Goal: Task Accomplishment & Management: Complete application form

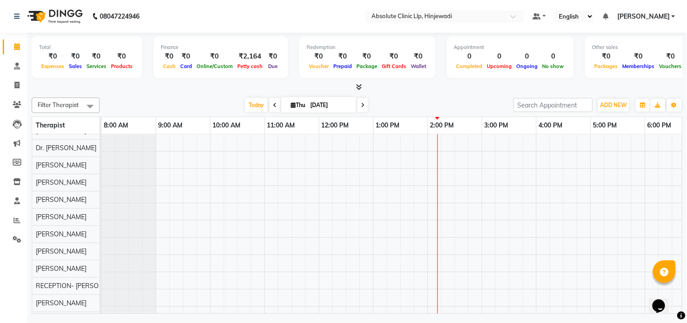
scroll to position [12, 0]
click at [58, 16] on img at bounding box center [54, 16] width 62 height 25
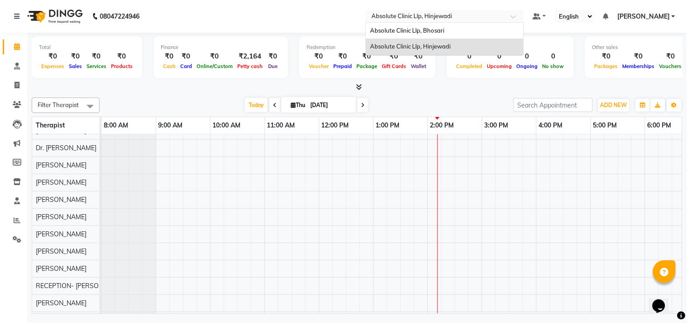
click at [423, 13] on input "text" at bounding box center [435, 17] width 131 height 9
click at [428, 34] on span "Absolute Clinic Llp, Bhosari" at bounding box center [408, 30] width 74 height 7
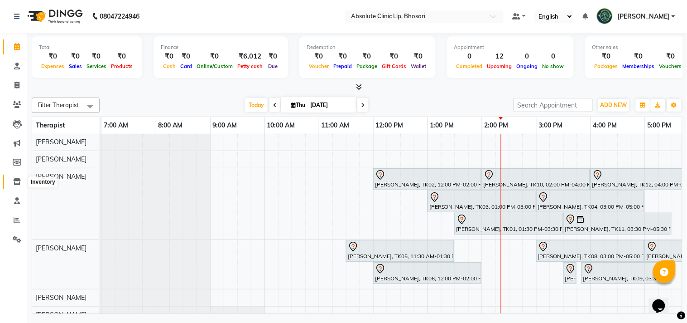
click at [15, 183] on icon at bounding box center [17, 181] width 8 height 7
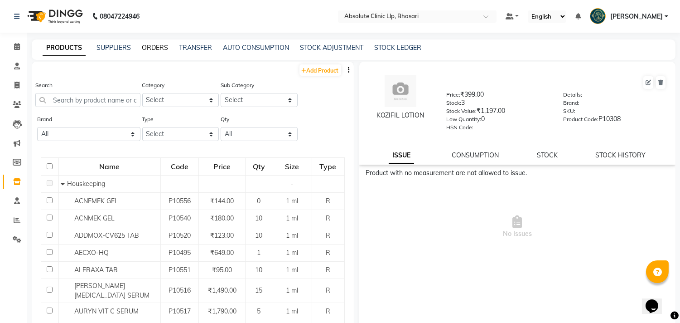
click at [159, 48] on link "ORDERS" at bounding box center [155, 47] width 26 height 8
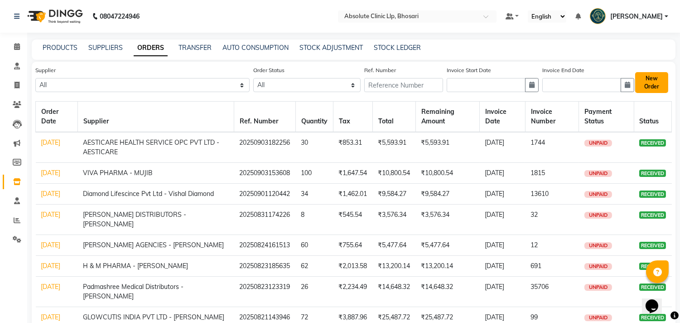
click at [648, 78] on button "New Order" at bounding box center [651, 82] width 33 height 21
select select "true"
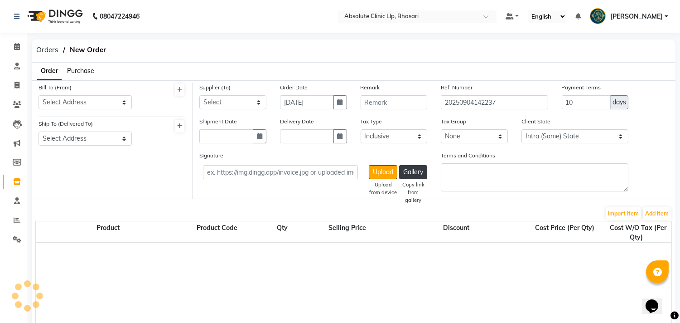
select select "1820"
drag, startPoint x: 93, startPoint y: 103, endPoint x: 94, endPoint y: 108, distance: 4.6
click at [93, 103] on select "Select Address ABSOLUTE CLINIC LLP, SHOP NO. 11, 3RD FLR PHUGE PRIMA, DIGHI ROA…" at bounding box center [85, 102] width 93 height 14
select select "512"
click at [39, 95] on select "Select Address ABSOLUTE CLINIC LLP, SHOP NO. 11, 3RD FLR PHUGE PRIMA, DIGHI ROA…" at bounding box center [85, 102] width 93 height 14
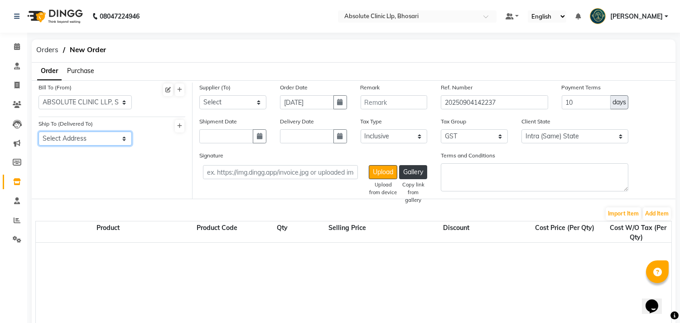
click at [107, 144] on select "Select Address ABSOLUTE CLINIC LLP, SHOP NO. 11, 3RD FLR PHUGE PRIMA, DIGHI ROA…" at bounding box center [85, 138] width 93 height 14
select select "513"
click at [39, 131] on select "Select Address ABSOLUTE CLINIC LLP, SHOP NO. 11, 3RD FLR PHUGE PRIMA, DIGHI ROA…" at bounding box center [85, 138] width 93 height 14
click at [84, 75] on li "Purchase" at bounding box center [80, 71] width 27 height 10
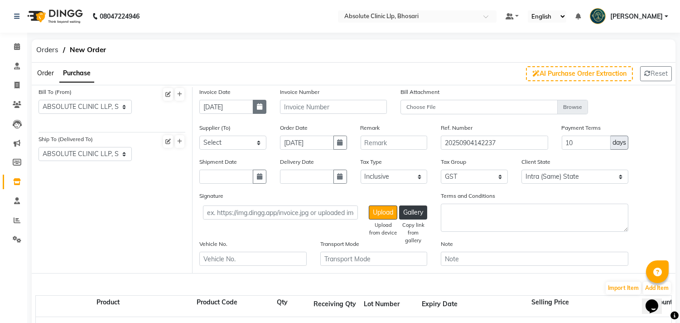
click at [257, 107] on icon "button" at bounding box center [259, 106] width 5 height 6
select select "9"
select select "2025"
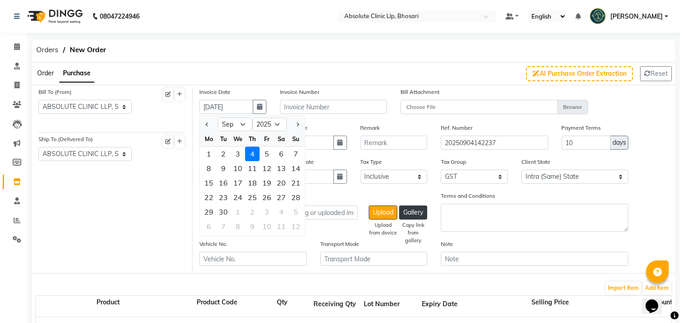
click at [251, 150] on div "4" at bounding box center [252, 153] width 14 height 14
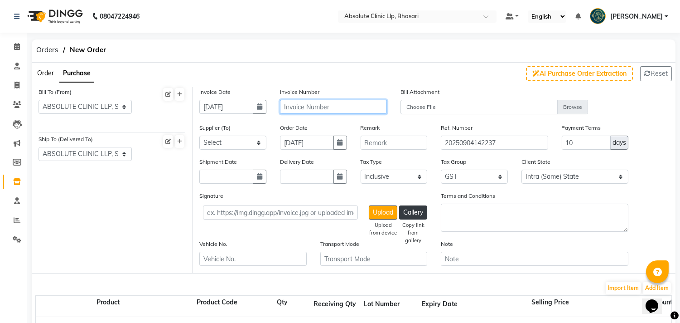
click at [337, 101] on input "text" at bounding box center [333, 107] width 107 height 14
type input "38"
drag, startPoint x: 583, startPoint y: 144, endPoint x: 555, endPoint y: 148, distance: 27.9
click at [556, 148] on div "Payment Terms 10 days" at bounding box center [595, 140] width 81 height 34
type input "30"
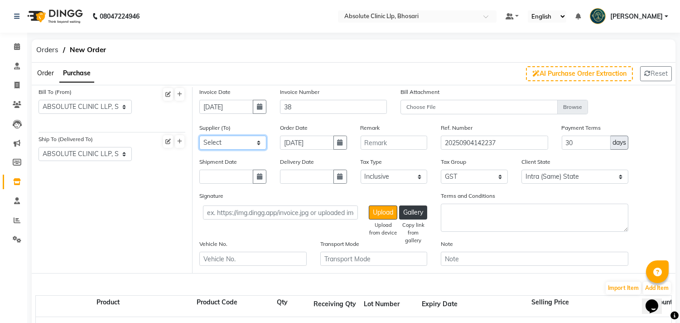
click at [243, 146] on select "Select SAHYADRI PHARMA - SAHYADRI PHARMA Saijeevan Medico - Umesh Vishwkarma Ta…" at bounding box center [232, 142] width 67 height 14
select select "2980"
click at [199, 135] on select "Select SAHYADRI PHARMA - SAHYADRI PHARMA Saijeevan Medico - Umesh Vishwkarma Ta…" at bounding box center [232, 142] width 67 height 14
click at [340, 147] on button "button" at bounding box center [340, 142] width 14 height 14
select select "9"
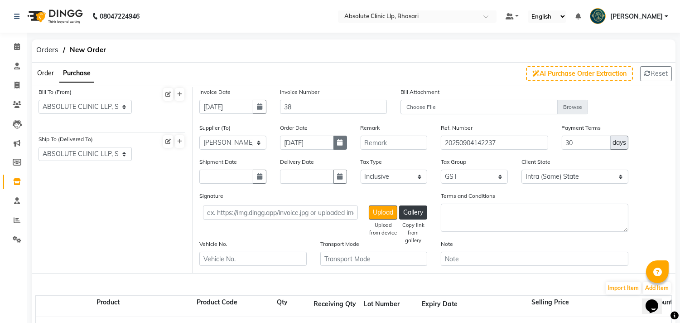
select select "2025"
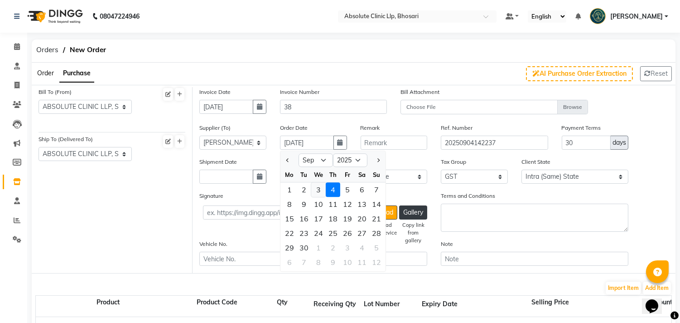
click at [322, 187] on div "3" at bounding box center [318, 189] width 14 height 14
type input "03-09-2025"
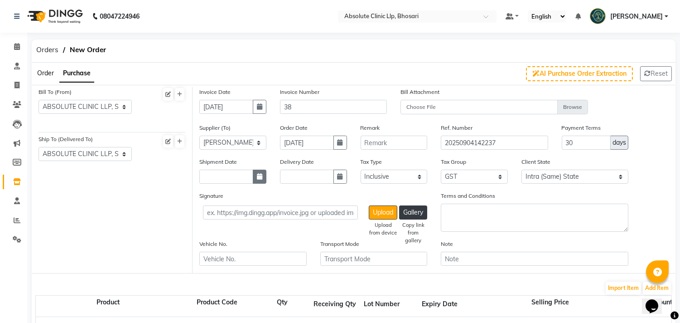
click at [257, 179] on icon "button" at bounding box center [259, 176] width 5 height 6
select select "9"
select select "2025"
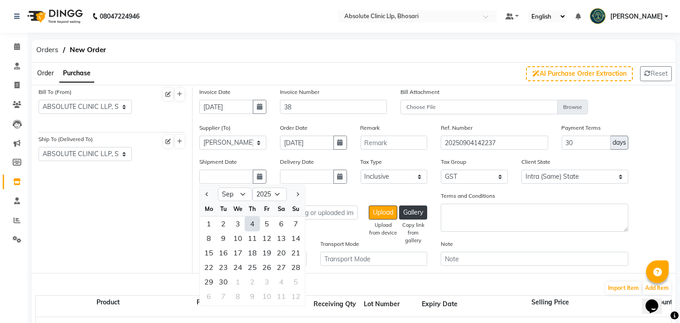
click at [252, 221] on div "4" at bounding box center [252, 223] width 14 height 14
type input "[DATE]"
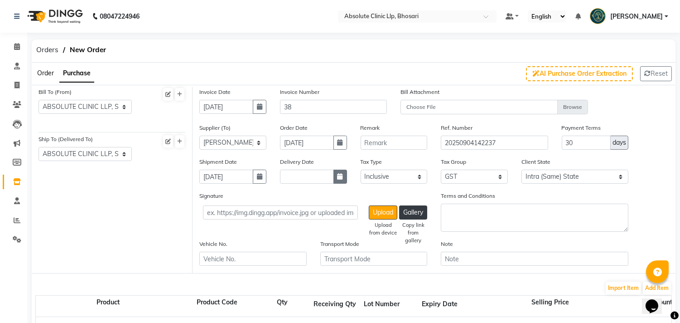
click at [339, 177] on icon "button" at bounding box center [339, 176] width 5 height 6
select select "9"
select select "2025"
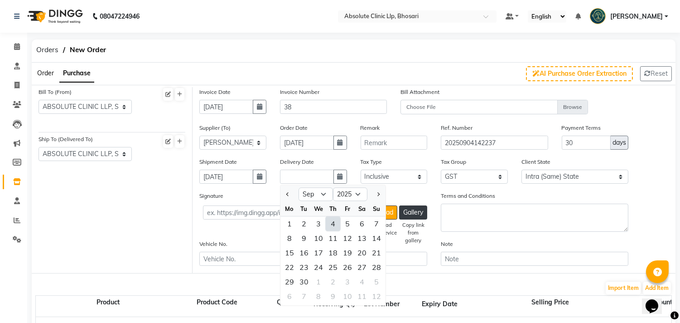
click at [334, 226] on div "4" at bounding box center [333, 223] width 14 height 14
type input "[DATE]"
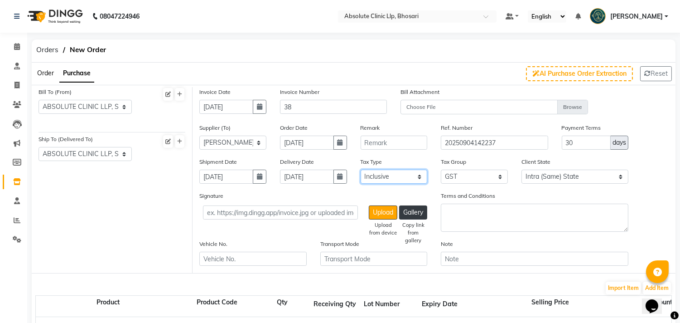
drag, startPoint x: 402, startPoint y: 175, endPoint x: 400, endPoint y: 182, distance: 7.0
click at [401, 177] on select "Select Inclusive Exclusive" at bounding box center [394, 176] width 67 height 14
select select "false"
click at [361, 169] on select "Select Inclusive Exclusive" at bounding box center [394, 176] width 67 height 14
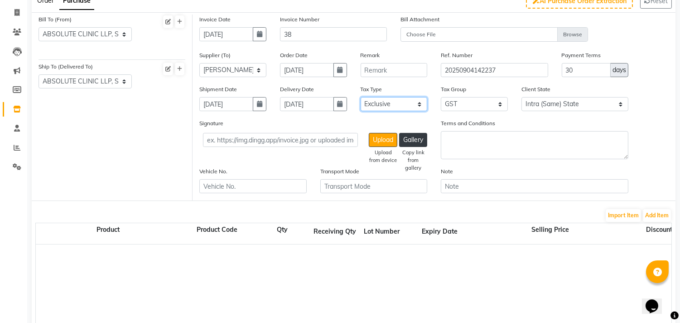
scroll to position [97, 0]
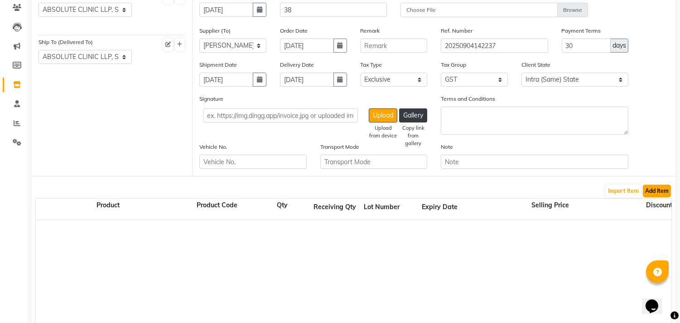
click at [660, 188] on button "Add Item" at bounding box center [657, 190] width 28 height 13
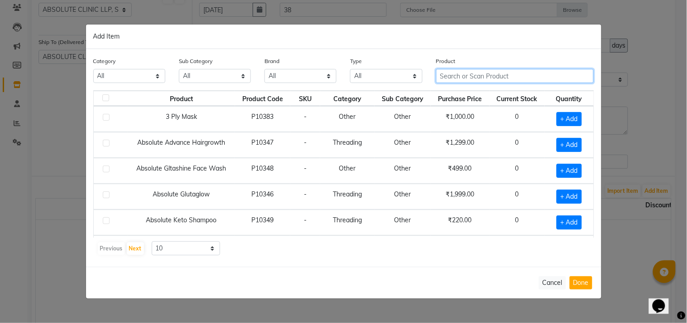
click at [467, 76] on input "text" at bounding box center [515, 76] width 158 height 14
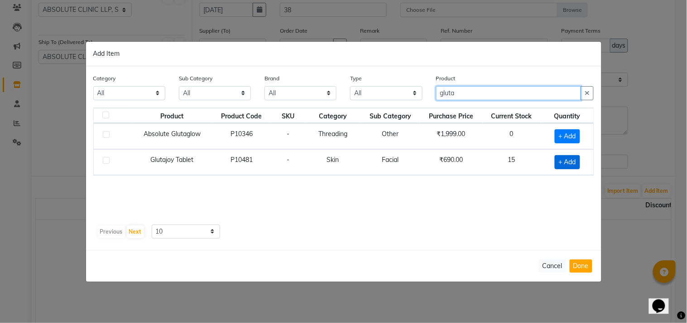
type input "gluta"
click at [561, 161] on span "+ Add" at bounding box center [567, 162] width 25 height 14
checkbox input "true"
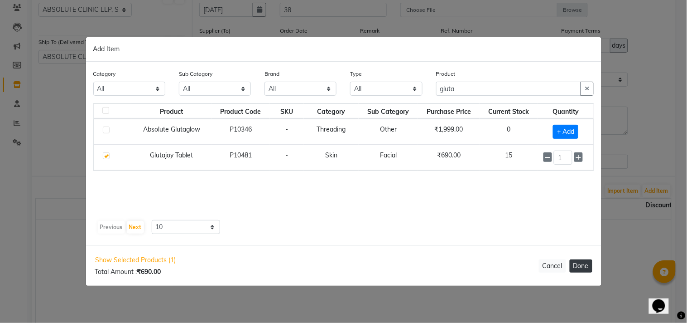
click at [583, 269] on button "Done" at bounding box center [581, 265] width 23 height 13
select select "1820"
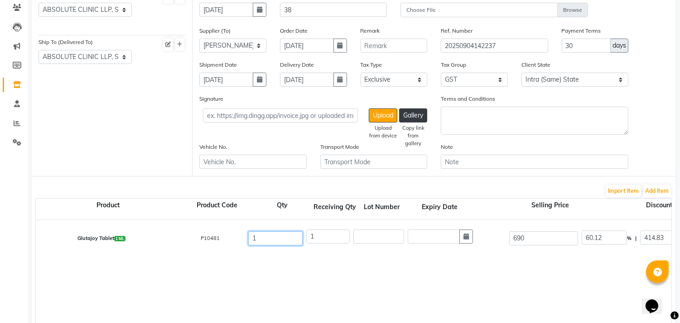
drag, startPoint x: 253, startPoint y: 244, endPoint x: 226, endPoint y: 248, distance: 26.6
click at [230, 247] on div "Glutajoy Tablet 1 ML P10481 1 1 690 60.12 % | 414.83 F 275.17 275.17 275.17 Non…" at bounding box center [671, 238] width 1285 height 36
type input "40"
drag, startPoint x: 316, startPoint y: 234, endPoint x: 307, endPoint y: 236, distance: 9.3
click at [307, 236] on input "1" at bounding box center [327, 236] width 43 height 14
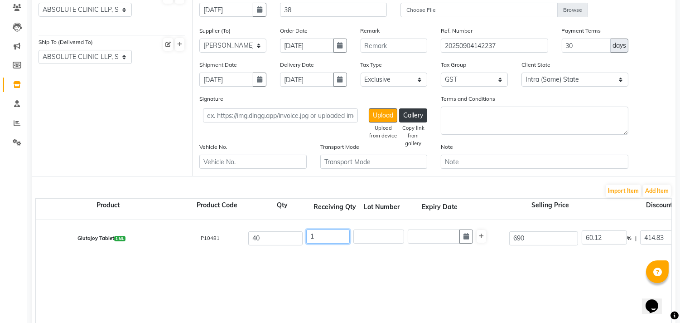
type input "4"
type input "1100.68"
type input "1150.21"
type input "198.12"
type input "1298.8"
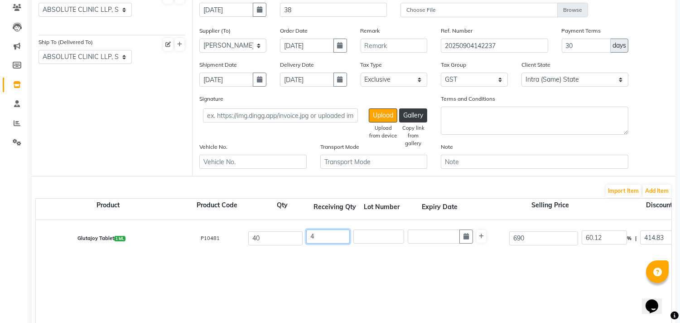
type input "40"
type input "11006.8"
type input "11204.92"
type input "1981.22"
type input "12988.02"
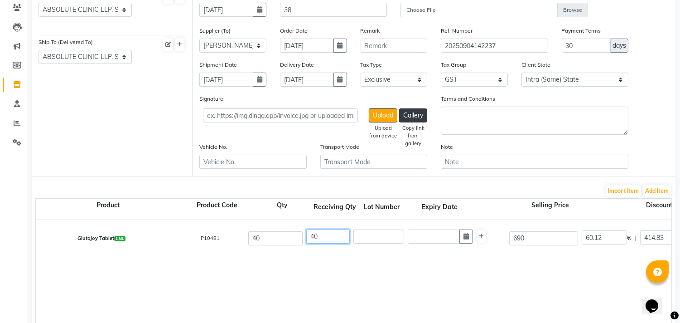
type input "40"
click at [372, 236] on input "text" at bounding box center [378, 236] width 51 height 14
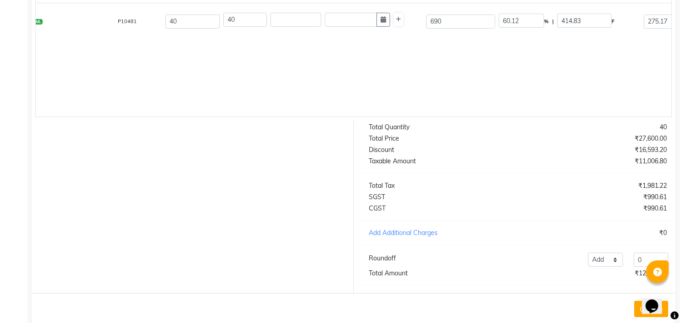
scroll to position [337, 0]
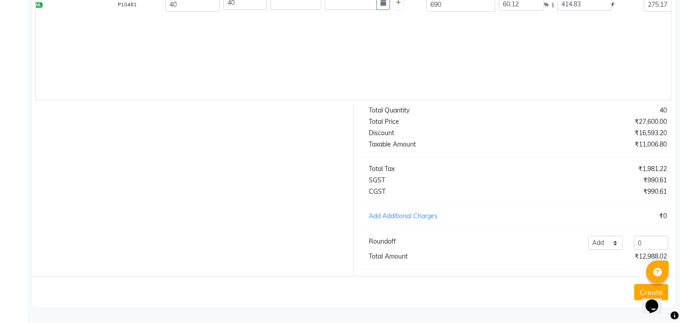
click at [640, 291] on button "Create" at bounding box center [651, 292] width 34 height 16
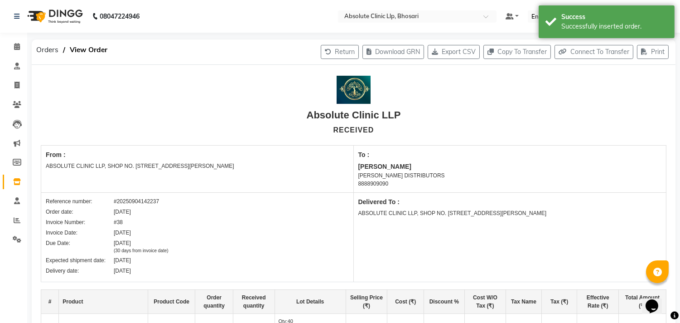
click at [67, 19] on img at bounding box center [54, 16] width 62 height 25
